Goal: Task Accomplishment & Management: Use online tool/utility

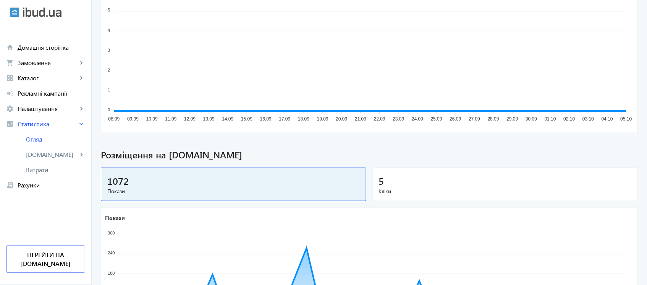
scroll to position [172, 0]
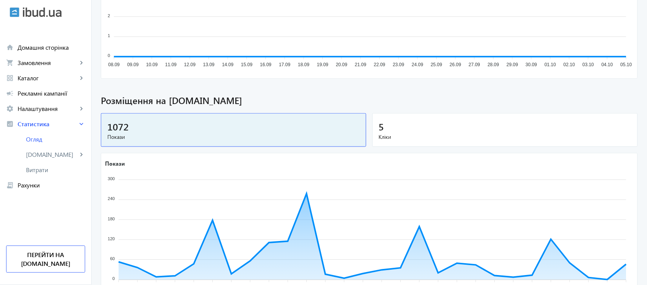
click at [567, 127] on div "5" at bounding box center [505, 126] width 253 height 13
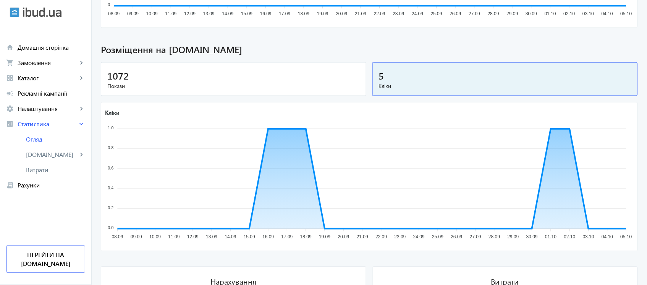
scroll to position [229, 0]
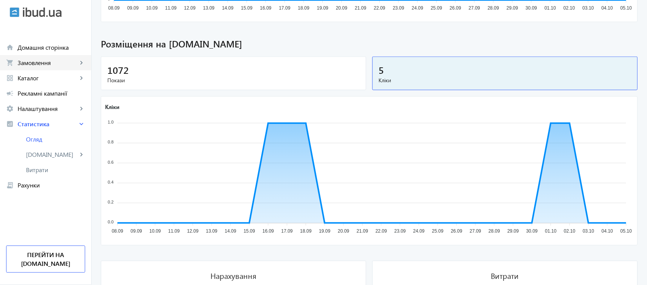
click at [55, 64] on span "Замовлення" at bounding box center [48, 63] width 60 height 8
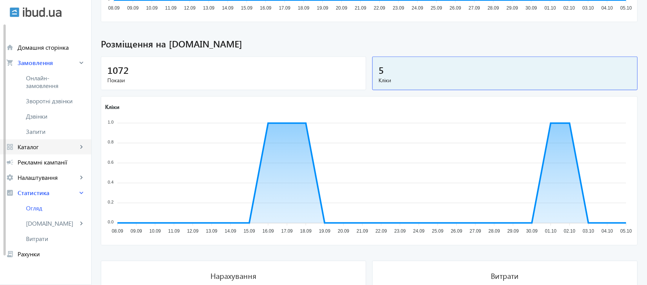
click at [45, 145] on span "Каталог" at bounding box center [48, 147] width 60 height 8
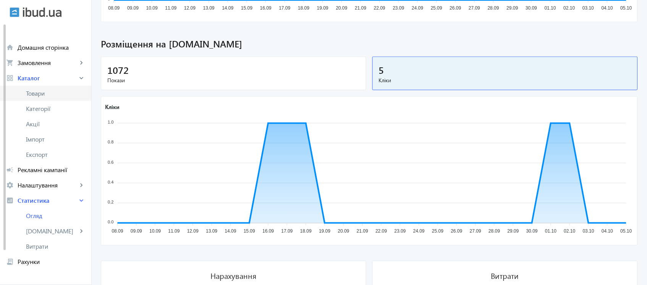
click at [55, 94] on span "Товари" at bounding box center [55, 93] width 59 height 8
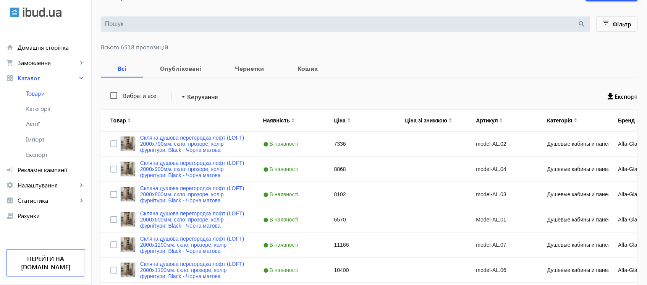
scroll to position [32, 0]
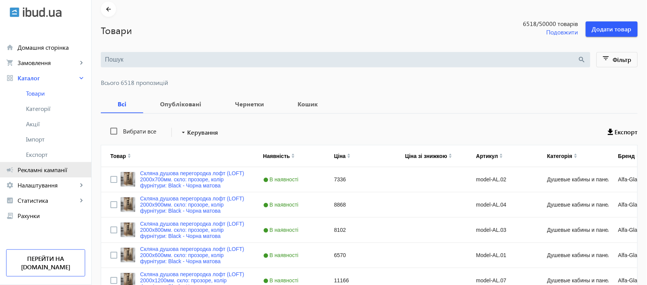
click at [60, 171] on span "Рекламні кампанії" at bounding box center [52, 170] width 68 height 8
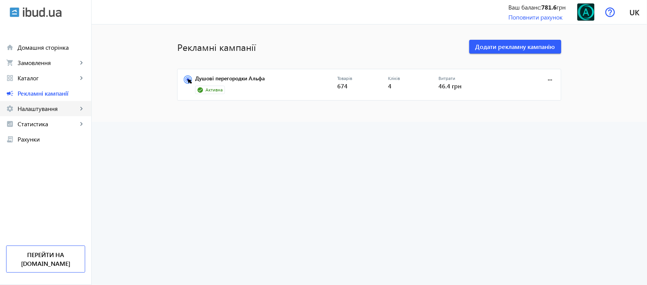
click at [47, 109] on span "Налаштування" at bounding box center [48, 109] width 60 height 8
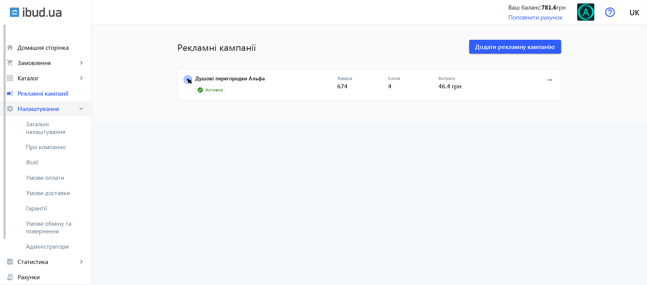
click at [47, 108] on span "Налаштування" at bounding box center [48, 109] width 60 height 8
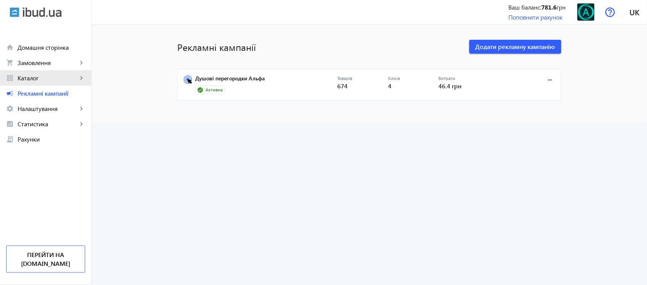
click at [44, 76] on span "Каталог" at bounding box center [48, 78] width 60 height 8
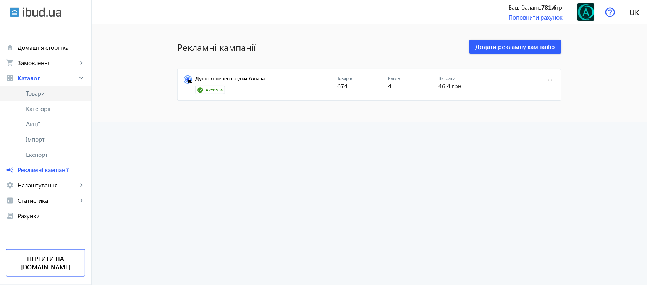
click at [37, 96] on span "Товари" at bounding box center [55, 93] width 59 height 8
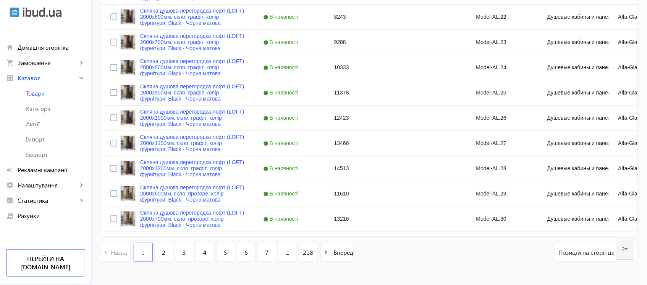
scroll to position [743, 0]
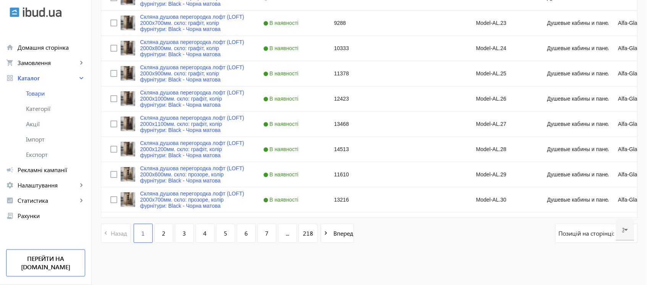
click at [569, 232] on span "Позицій на сторінці:" at bounding box center [587, 233] width 57 height 8
click at [627, 232] on icon at bounding box center [626, 229] width 9 height 9
click at [625, 190] on span "60" at bounding box center [627, 188] width 8 height 8
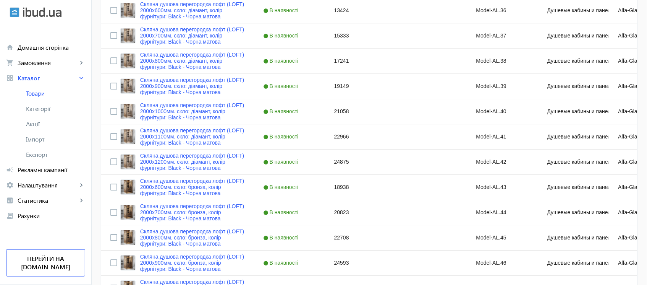
scroll to position [1500, 0]
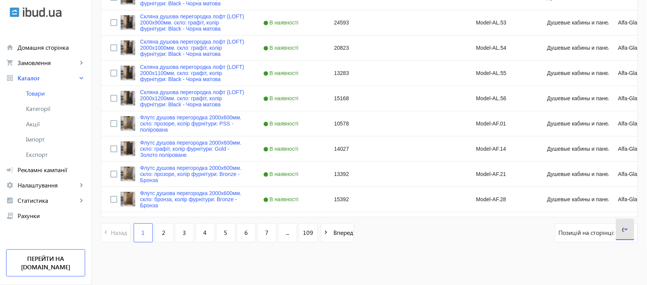
click at [628, 232] on icon at bounding box center [626, 229] width 9 height 9
click at [541, 236] on div at bounding box center [323, 142] width 647 height 285
click at [162, 228] on link "2" at bounding box center [163, 232] width 19 height 19
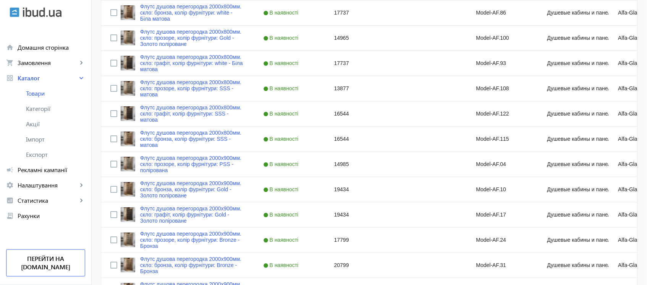
scroll to position [1500, 0]
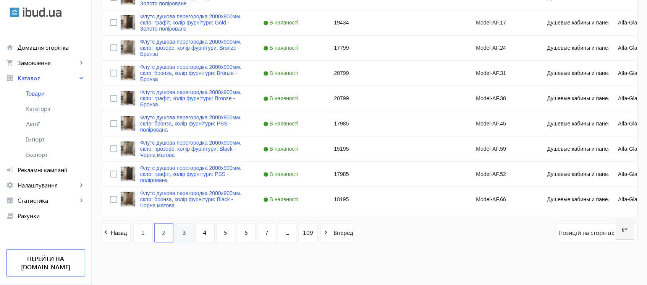
click at [183, 232] on span "3" at bounding box center [184, 232] width 3 height 8
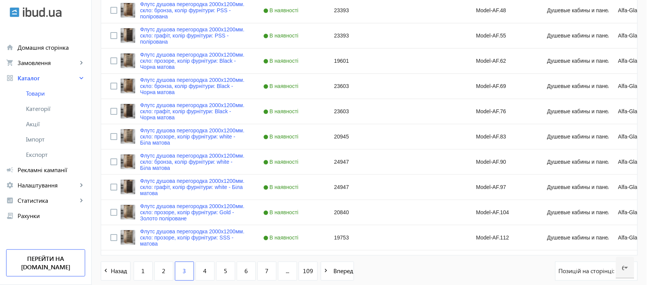
scroll to position [1500, 0]
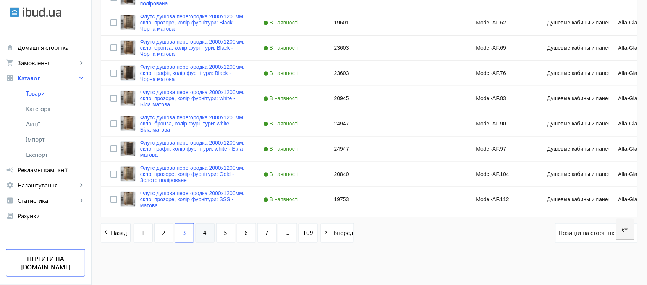
click at [203, 236] on span "4" at bounding box center [204, 232] width 3 height 8
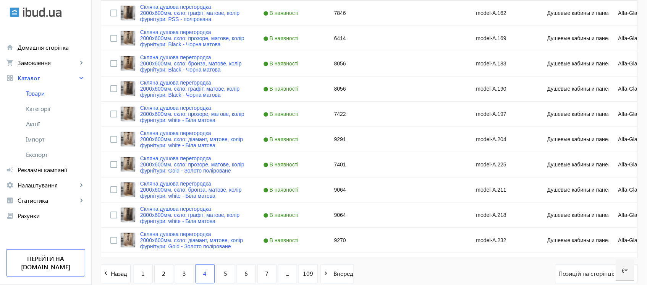
scroll to position [1500, 0]
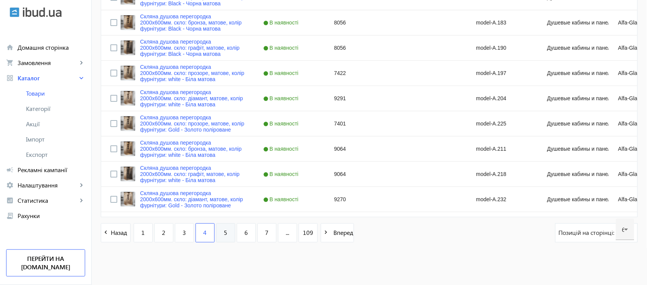
click at [224, 229] on span "5" at bounding box center [225, 232] width 3 height 8
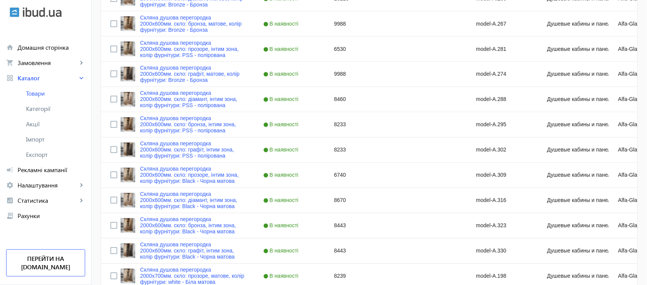
scroll to position [1500, 0]
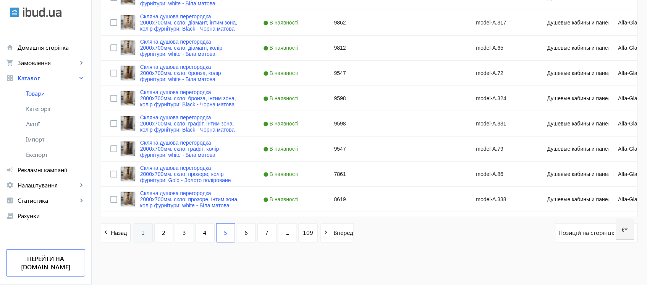
click at [137, 228] on link "1" at bounding box center [143, 232] width 19 height 19
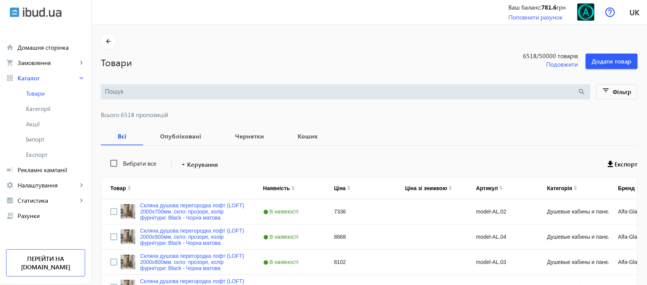
scroll to position [63, 0]
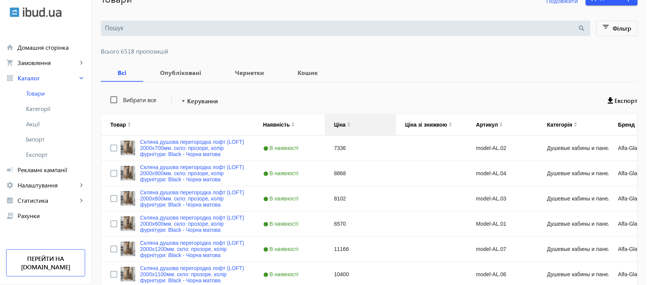
click at [334, 124] on div "Ціна" at bounding box center [339, 124] width 11 height 6
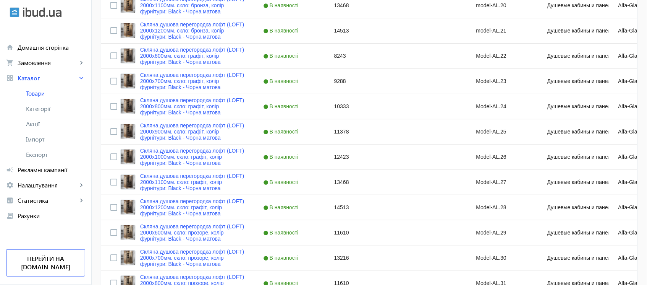
scroll to position [1500, 0]
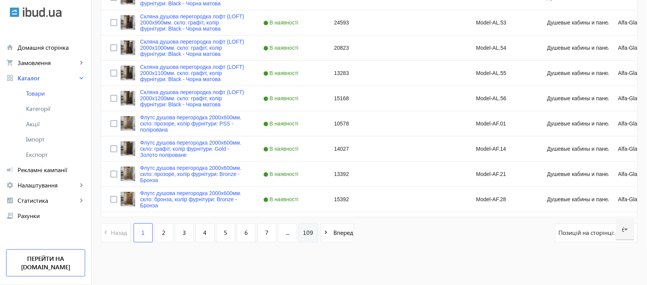
click at [308, 231] on span "109" at bounding box center [308, 232] width 10 height 8
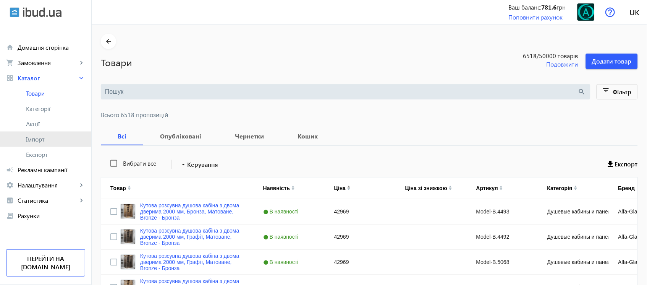
click at [36, 140] on span "Імпорт" at bounding box center [55, 139] width 59 height 8
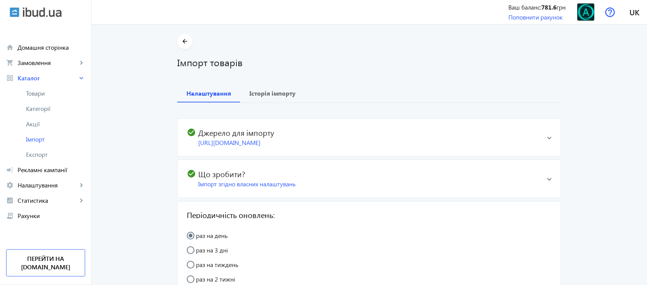
click at [547, 138] on span at bounding box center [549, 137] width 5 height 3
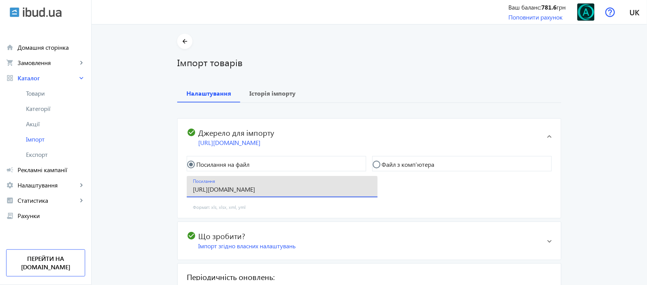
click at [303, 188] on input "[URL][DOMAIN_NAME]" at bounding box center [282, 189] width 179 height 8
paste input "content/export/d09ac7fd3be948629df2bf02f8c58221.xml?1754491031388"
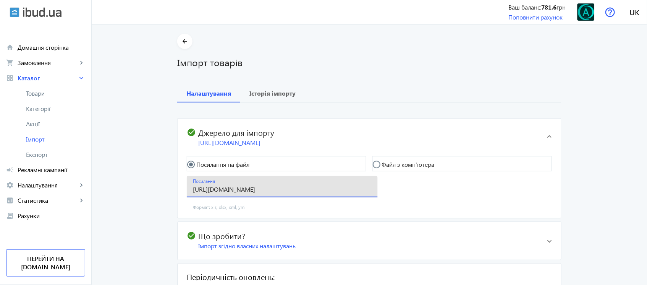
type input "[URL][DOMAIN_NAME]"
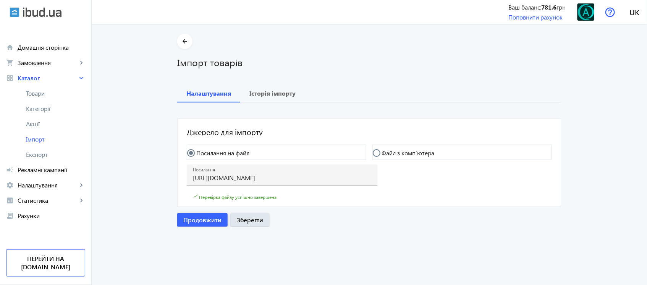
click at [208, 219] on span "Продовжити" at bounding box center [202, 219] width 38 height 8
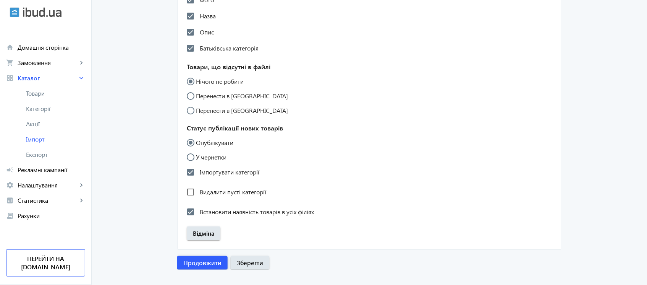
scroll to position [679, 0]
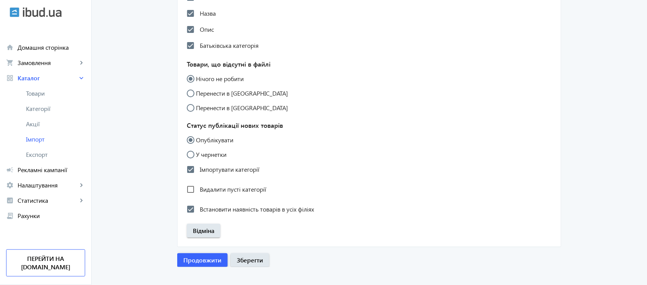
click at [201, 257] on span "Продовжити" at bounding box center [202, 260] width 38 height 8
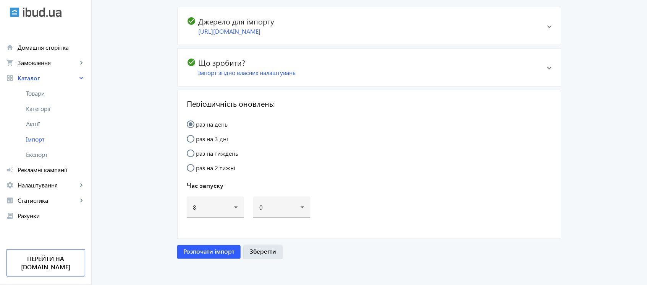
scroll to position [111, 0]
click at [220, 251] on span "Розпочати імпорт" at bounding box center [208, 252] width 51 height 8
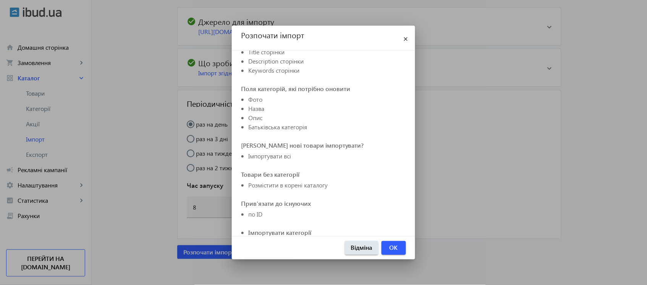
scroll to position [222, 0]
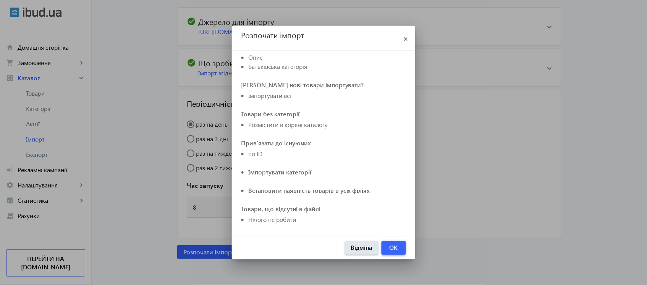
click at [396, 246] on span "OK" at bounding box center [394, 247] width 8 height 8
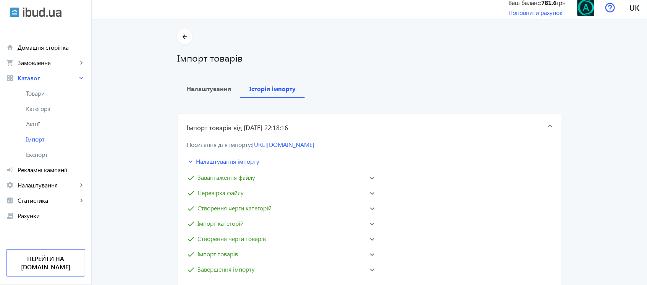
scroll to position [0, 0]
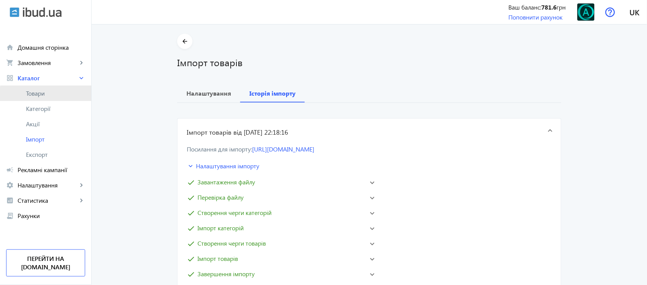
click at [72, 94] on span "Товари" at bounding box center [55, 93] width 59 height 8
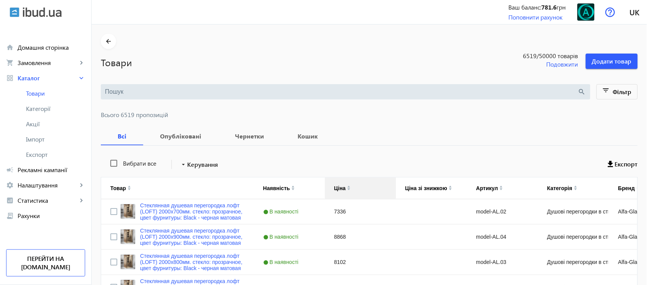
click at [334, 185] on div "Ціна" at bounding box center [339, 188] width 11 height 6
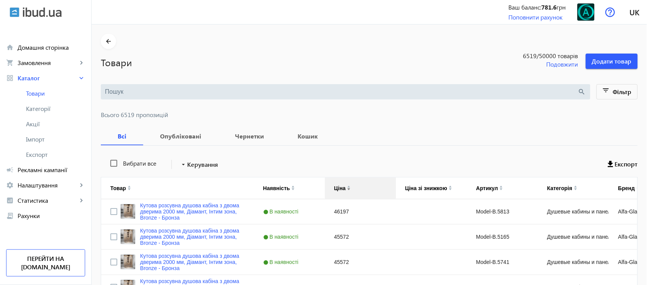
click at [337, 190] on div "Ціна" at bounding box center [360, 187] width 53 height 21
click at [337, 185] on div "Ціна" at bounding box center [339, 188] width 11 height 6
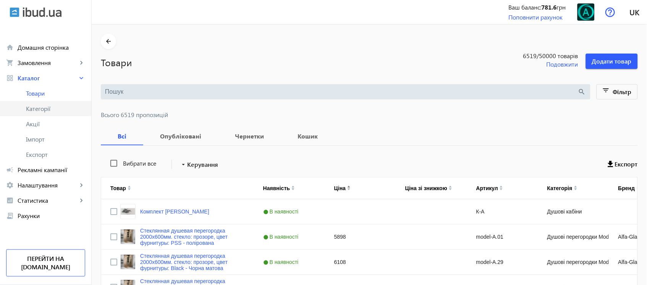
click at [55, 101] on link "Категорії" at bounding box center [45, 108] width 91 height 15
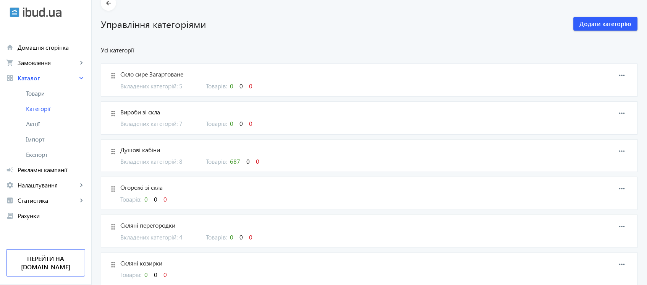
scroll to position [39, 0]
click at [50, 96] on span "Товари" at bounding box center [55, 93] width 59 height 8
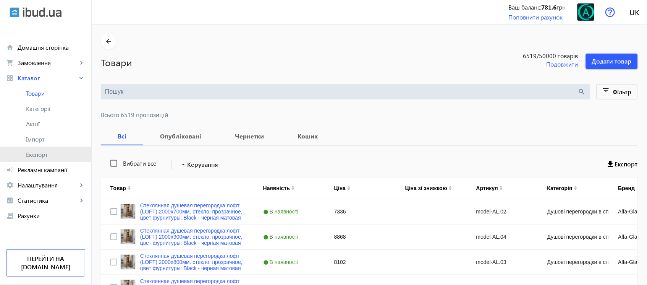
click at [37, 155] on span "Експорт" at bounding box center [55, 155] width 59 height 8
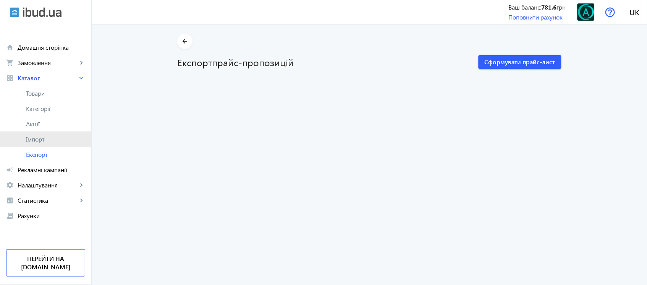
click at [40, 137] on span "Імпорт" at bounding box center [55, 139] width 59 height 8
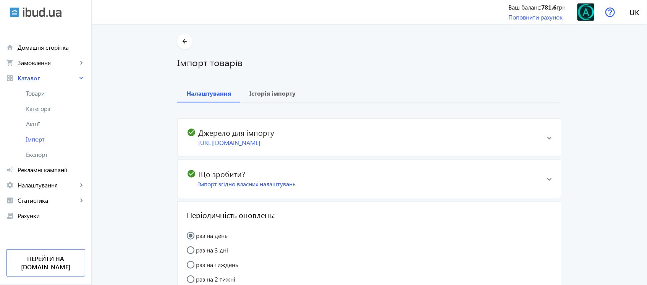
type input "[URL][DOMAIN_NAME]"
click at [547, 136] on span at bounding box center [549, 137] width 5 height 3
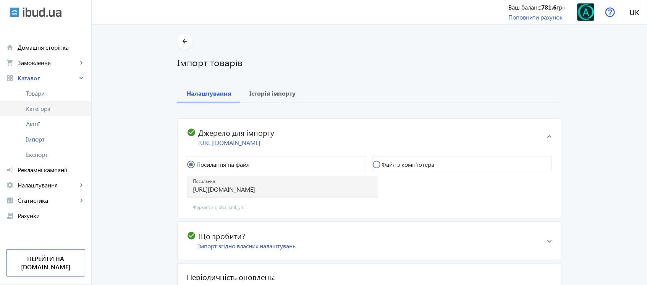
click at [28, 109] on span "Категорії" at bounding box center [55, 109] width 59 height 8
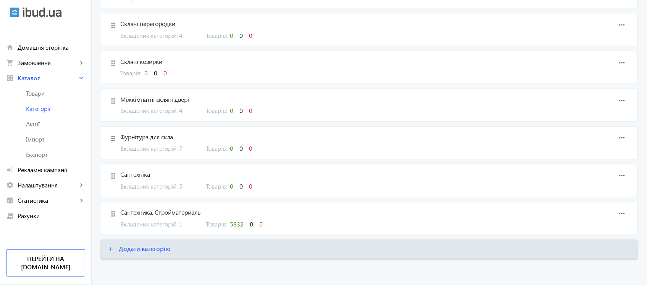
scroll to position [15, 0]
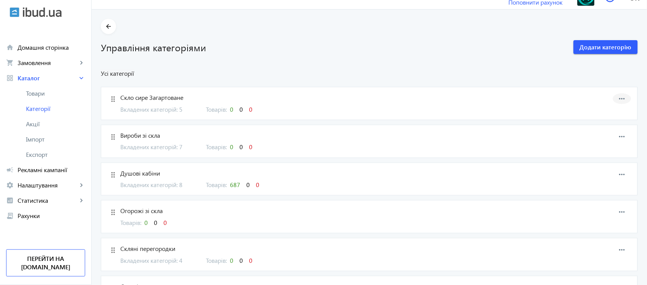
click at [622, 95] on mat-icon "more_horiz" at bounding box center [622, 98] width 11 height 11
click at [602, 126] on span "Видалити" at bounding box center [610, 124] width 31 height 6
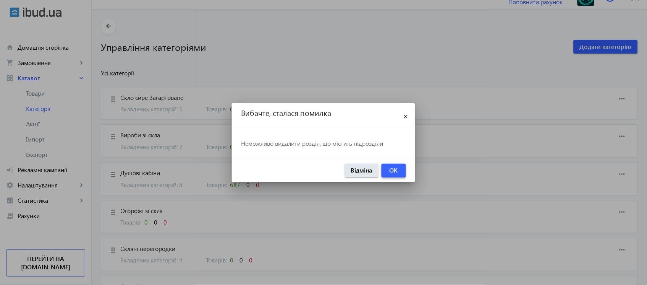
click at [397, 171] on span "OK" at bounding box center [394, 170] width 8 height 8
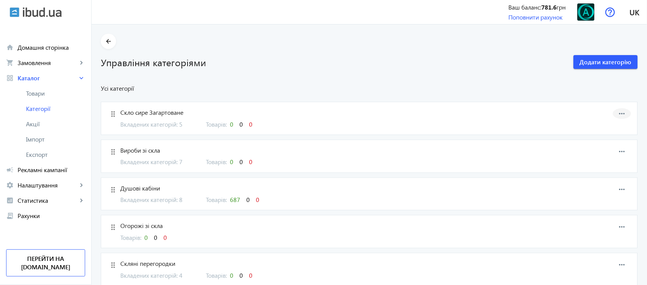
scroll to position [15, 0]
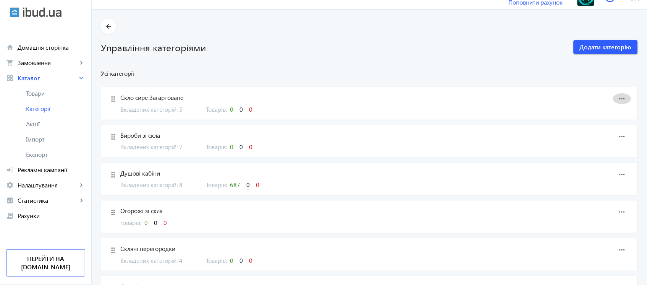
click at [619, 97] on mat-icon "more_horiz" at bounding box center [622, 98] width 11 height 11
click at [598, 122] on span "Видалити" at bounding box center [610, 124] width 31 height 6
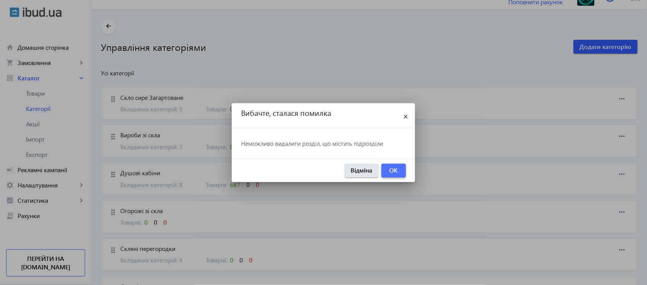
click at [397, 168] on span "OK" at bounding box center [394, 170] width 8 height 8
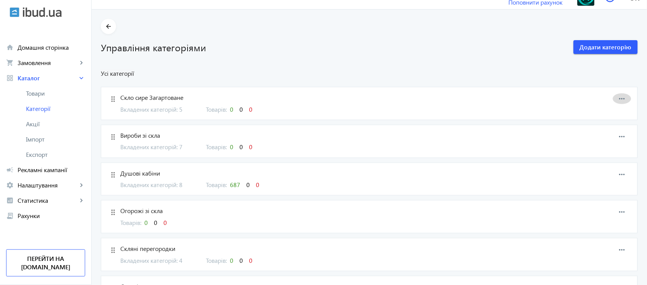
click at [623, 95] on mat-icon "more_horiz" at bounding box center [622, 98] width 11 height 11
click at [590, 121] on button "delete Видалити" at bounding box center [602, 124] width 60 height 18
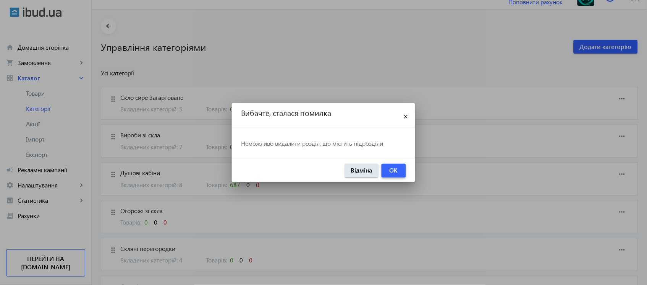
click at [403, 170] on span "button" at bounding box center [394, 170] width 24 height 18
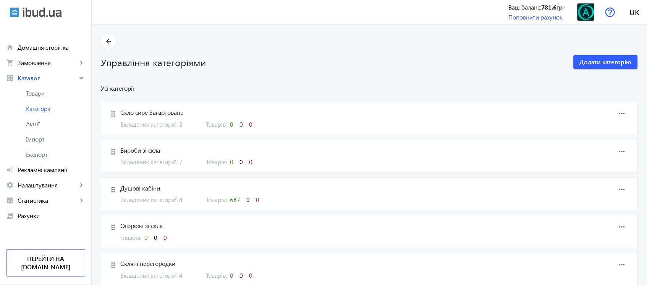
scroll to position [15, 0]
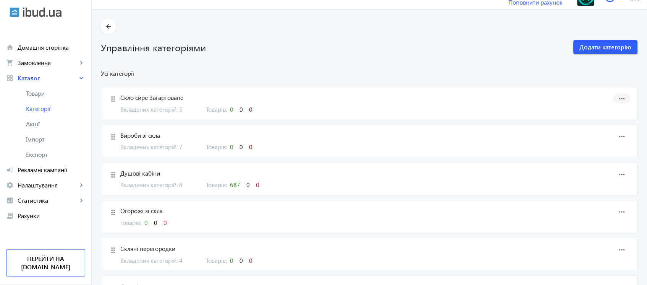
click at [625, 96] on mat-icon "more_horiz" at bounding box center [622, 98] width 11 height 11
click at [594, 120] on button "delete Видалити" at bounding box center [602, 124] width 60 height 18
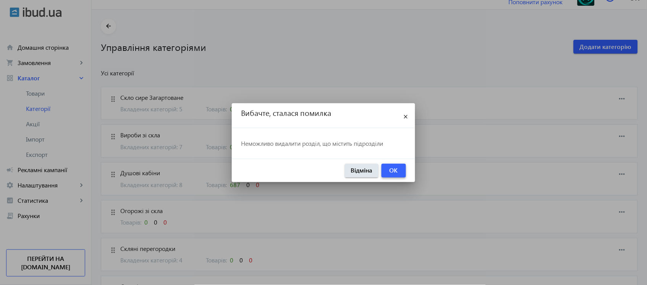
click at [396, 170] on span "OK" at bounding box center [394, 170] width 8 height 8
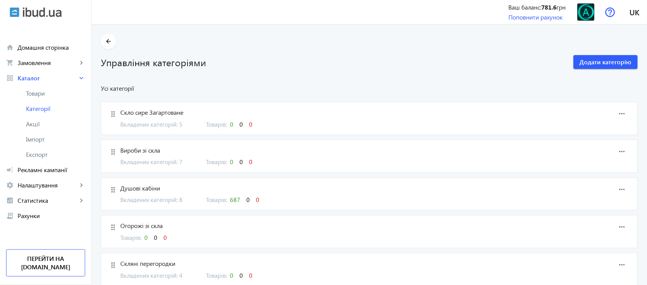
scroll to position [15, 0]
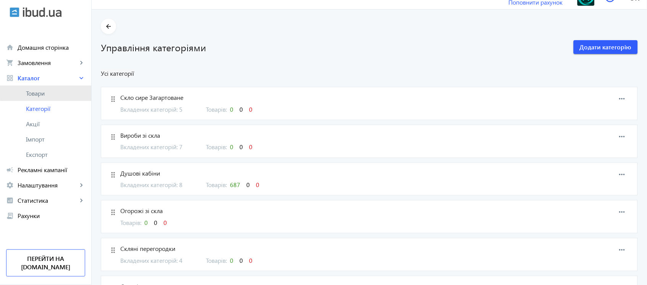
click at [50, 89] on span "Товари" at bounding box center [55, 93] width 59 height 8
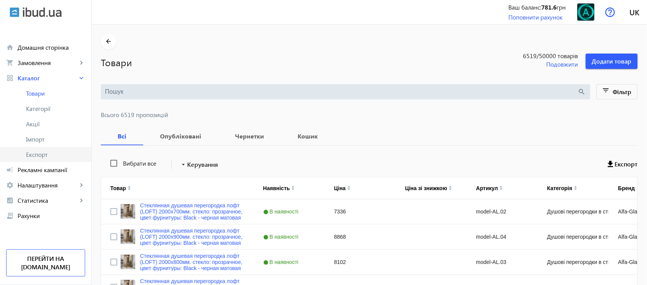
click at [44, 151] on span "Експорт" at bounding box center [55, 155] width 59 height 8
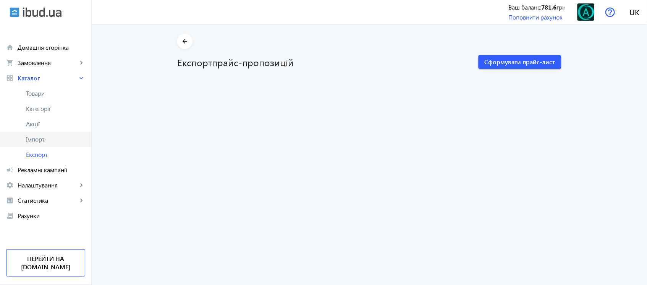
click at [44, 143] on span "Імпорт" at bounding box center [55, 139] width 59 height 8
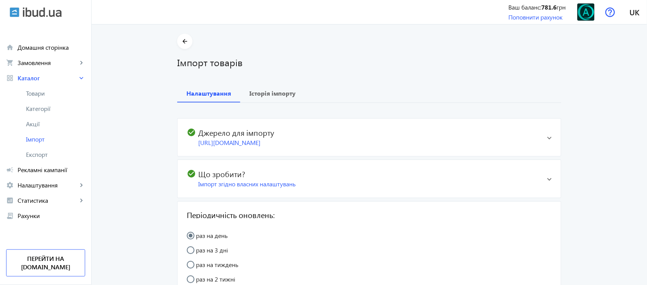
click at [547, 138] on span at bounding box center [549, 137] width 5 height 3
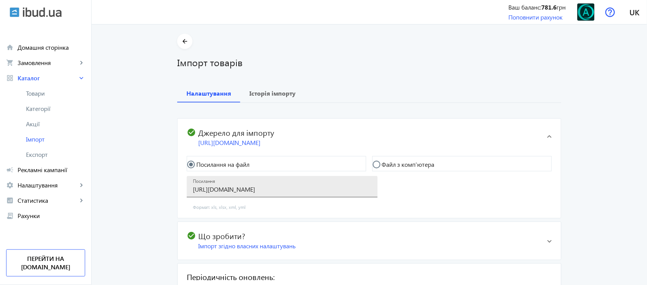
click at [328, 193] on input "[URL][DOMAIN_NAME]" at bounding box center [282, 189] width 179 height 8
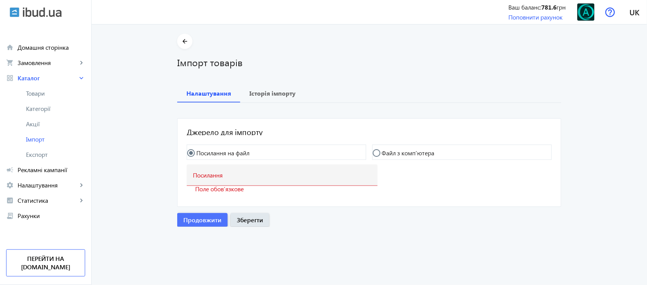
click at [195, 213] on span "button" at bounding box center [202, 220] width 50 height 18
click at [195, 218] on span "Продовжити" at bounding box center [202, 219] width 38 height 8
click at [39, 103] on link "Категорії" at bounding box center [45, 108] width 91 height 15
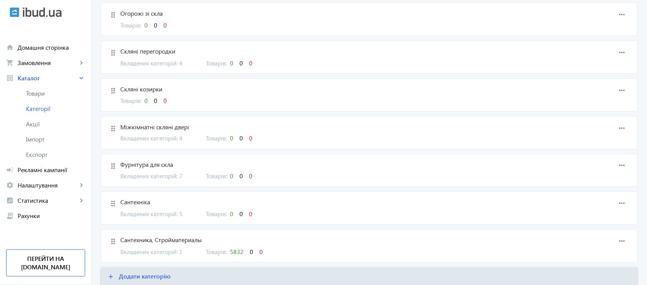
scroll to position [240, 0]
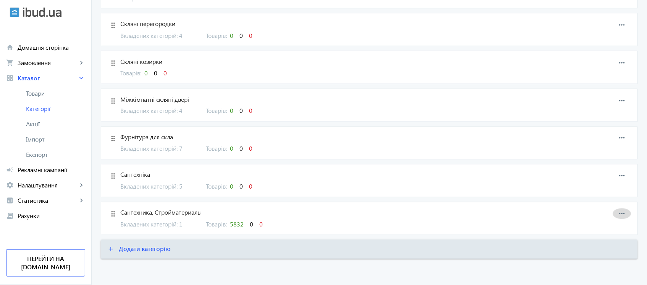
click at [621, 216] on mat-icon "more_horiz" at bounding box center [622, 213] width 11 height 11
click at [598, 239] on span "Видалити" at bounding box center [610, 239] width 31 height 6
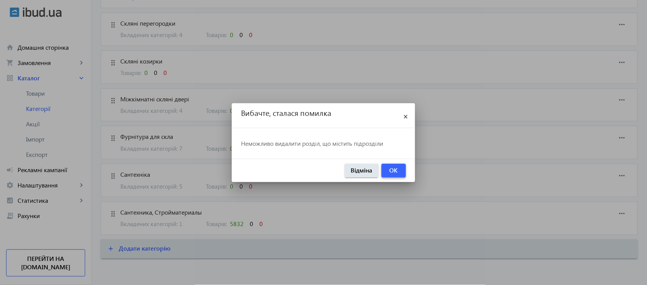
click at [391, 169] on span "OK" at bounding box center [394, 170] width 8 height 8
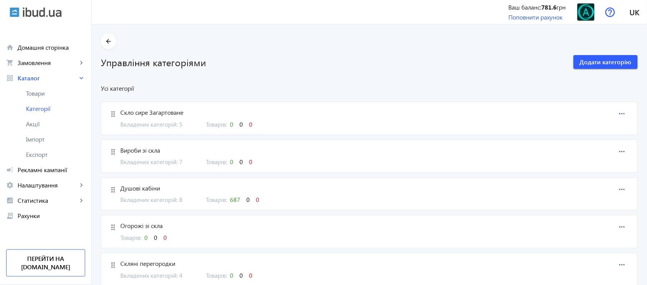
scroll to position [240, 0]
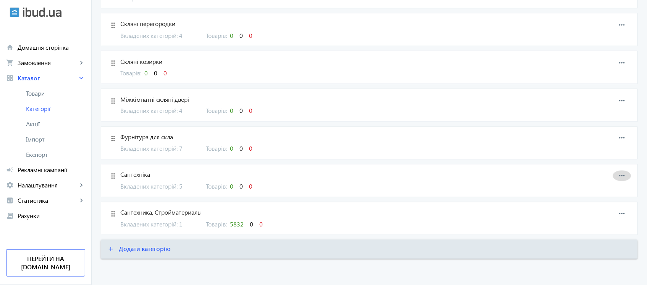
click at [624, 176] on mat-icon "more_horiz" at bounding box center [622, 175] width 11 height 11
click at [598, 198] on span "Видалити" at bounding box center [610, 201] width 31 height 6
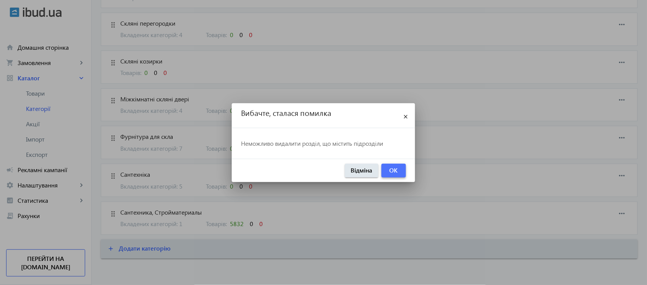
click at [404, 175] on span "button" at bounding box center [394, 170] width 24 height 18
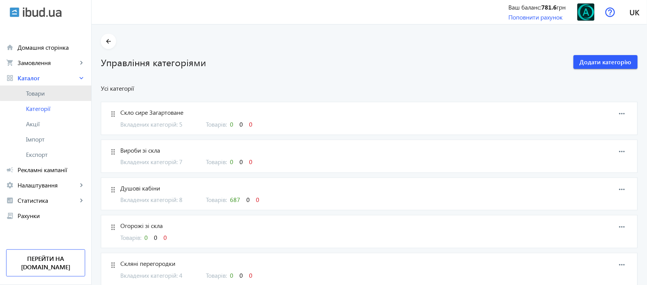
click at [46, 92] on span "Товари" at bounding box center [55, 93] width 59 height 8
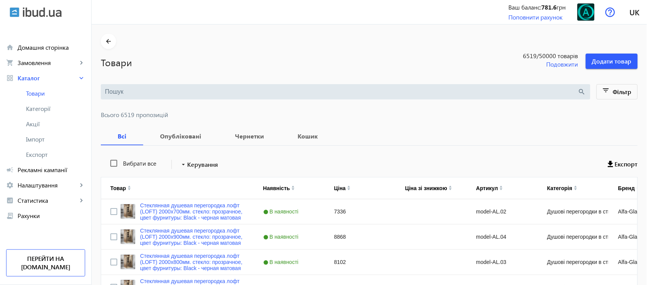
click at [128, 162] on label "Вибрати все" at bounding box center [138, 163] width 35 height 6
click at [121, 162] on input "Вибрати все" at bounding box center [113, 162] width 15 height 15
checkbox input "true"
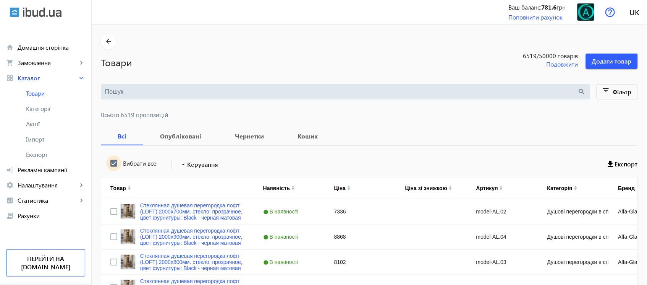
checkbox input "true"
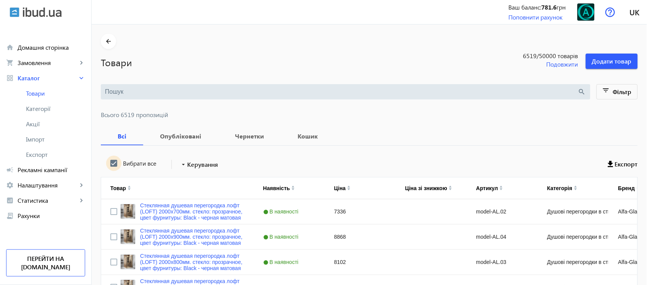
checkbox input "true"
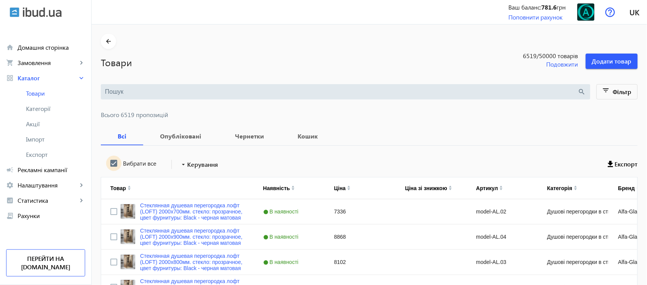
checkbox input "true"
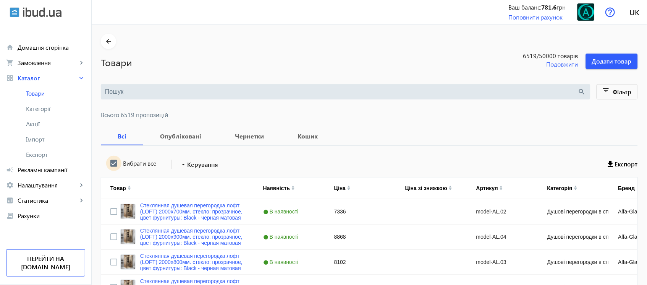
checkbox input "true"
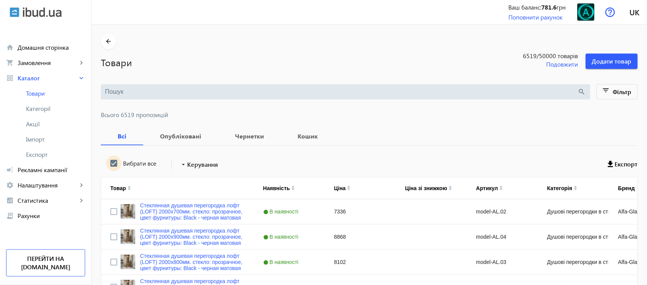
checkbox input "true"
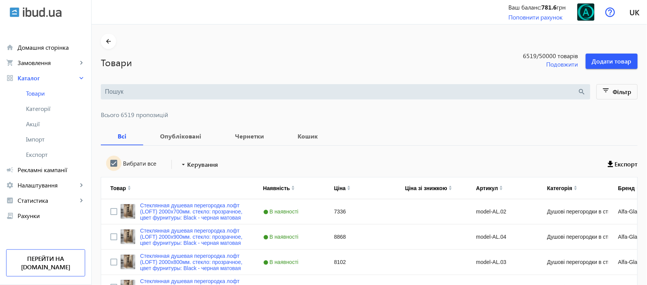
checkbox input "true"
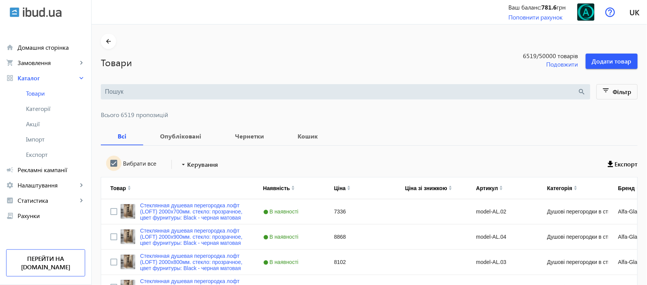
checkbox input "true"
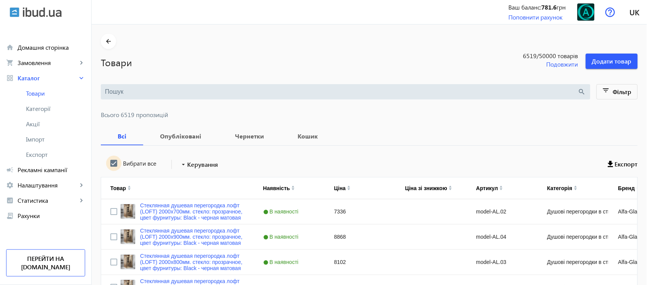
checkbox input "true"
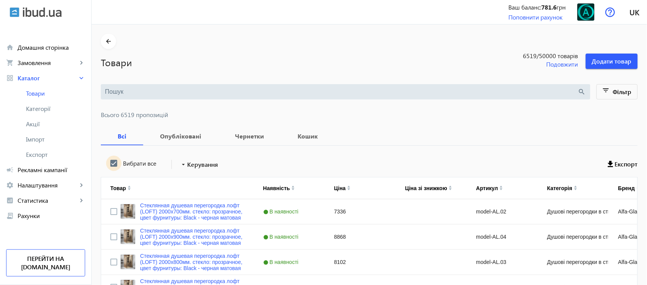
checkbox input "true"
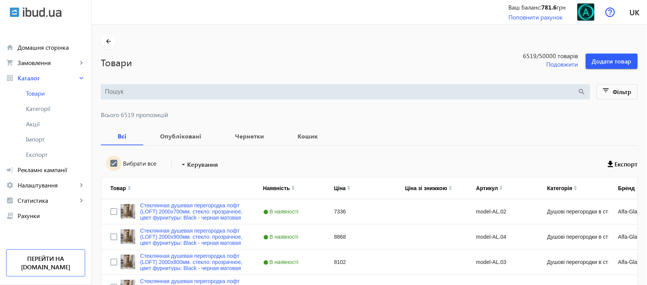
checkbox input "true"
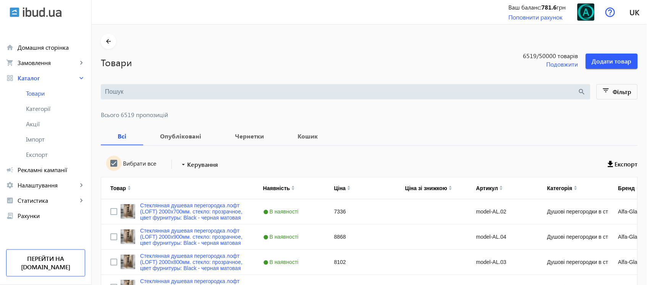
checkbox input "true"
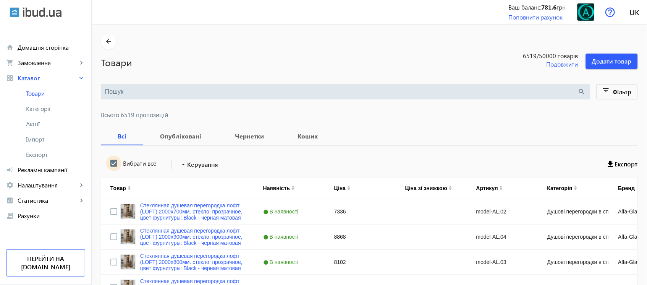
checkbox input "true"
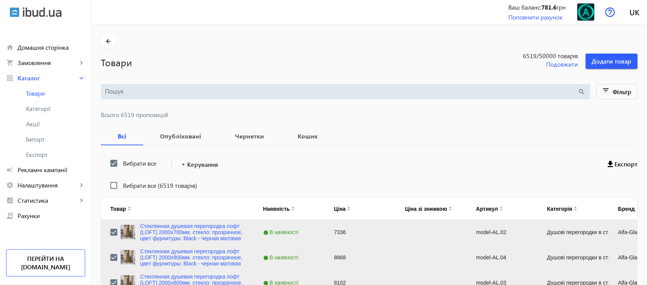
click at [121, 184] on label "Вибрати все (6519 товарів)" at bounding box center [159, 185] width 76 height 6
click at [120, 184] on input "Вибрати все (6519 товарів)" at bounding box center [113, 185] width 15 height 15
checkbox input "true"
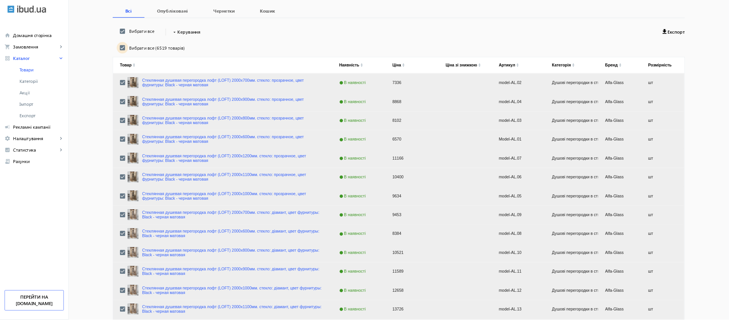
scroll to position [121, 0]
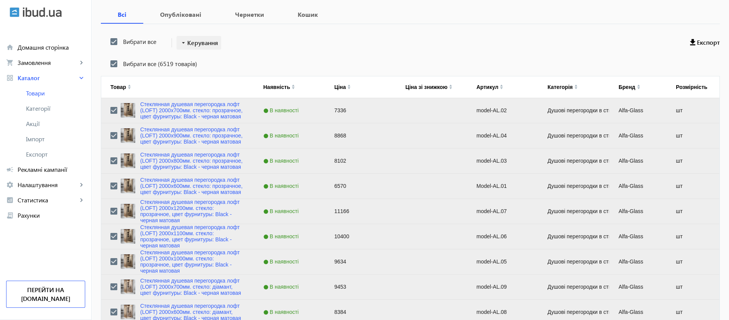
click at [180, 40] on mat-icon "arrow_drop_down" at bounding box center [184, 43] width 8 height 8
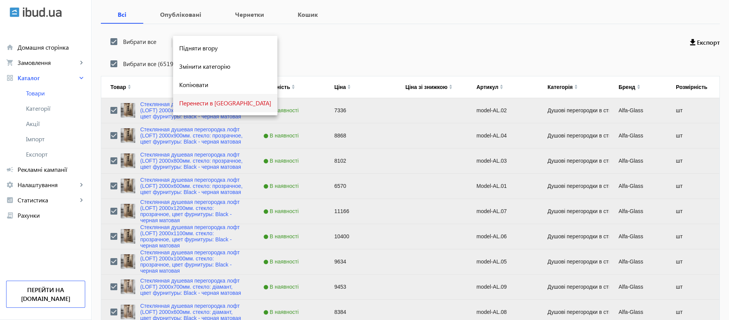
click at [194, 105] on span "Перенести в [GEOGRAPHIC_DATA]" at bounding box center [225, 103] width 92 height 6
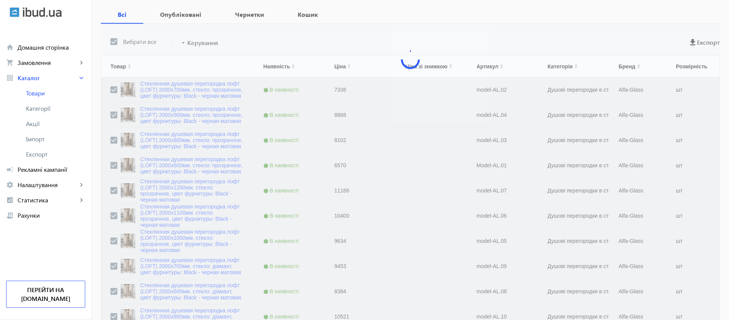
scroll to position [0, 0]
